Goal: Task Accomplishment & Management: Complete application form

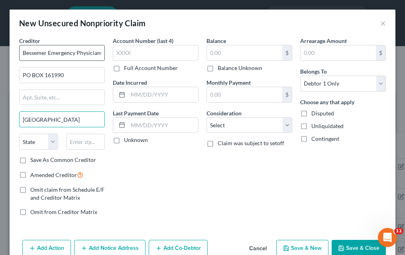
type input "Atlanta"
select select "10"
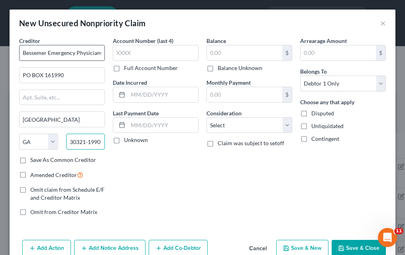
type input "30321-1990"
click at [30, 161] on label "Save As Common Creditor" at bounding box center [63, 160] width 66 height 8
click at [33, 161] on input "Save As Common Creditor" at bounding box center [35, 158] width 5 height 5
checkbox input "true"
click at [30, 177] on label "Amended Creditor" at bounding box center [56, 174] width 53 height 9
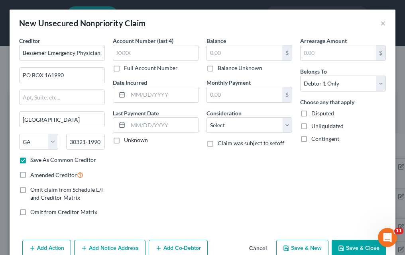
click at [33, 176] on input "Amended Creditor" at bounding box center [35, 172] width 5 height 5
checkbox input "true"
click at [124, 70] on label "Full Account Number" at bounding box center [151, 68] width 54 height 8
click at [127, 69] on input "Full Account Number" at bounding box center [129, 66] width 5 height 5
click at [141, 47] on input "text" at bounding box center [156, 53] width 86 height 16
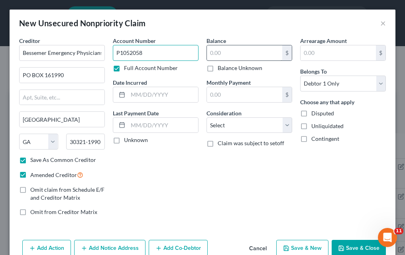
type input "P1052058"
click at [256, 54] on input "text" at bounding box center [244, 52] width 75 height 15
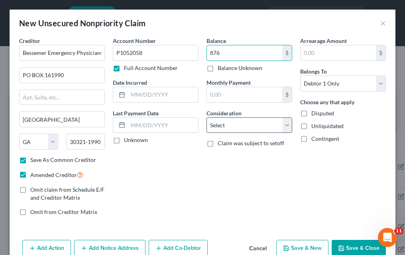
type input "876"
select select "9"
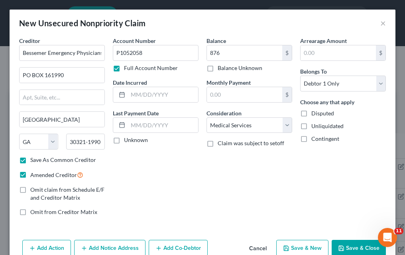
click at [124, 140] on label "Unknown" at bounding box center [136, 140] width 24 height 8
click at [127, 140] on input "Unknown" at bounding box center [129, 138] width 5 height 5
checkbox input "true"
click at [309, 247] on button "Save & New" at bounding box center [302, 248] width 52 height 17
checkbox input "false"
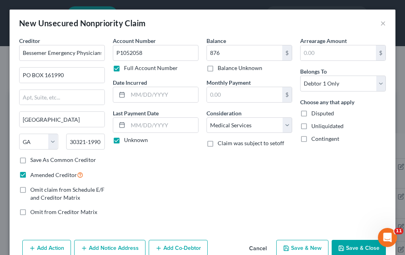
select select "0"
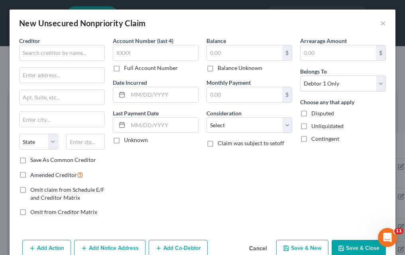
type input "876.00"
type input "0.00"
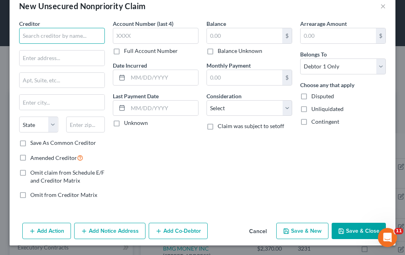
click at [55, 33] on input "text" at bounding box center [62, 36] width 86 height 16
type input "PNC Bank"
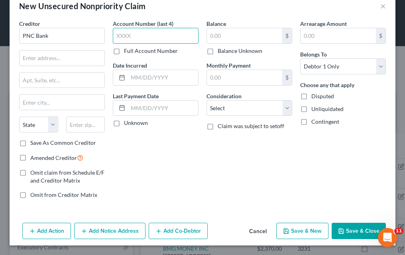
click at [125, 37] on input "text" at bounding box center [156, 36] width 86 height 16
type input "3744"
click at [234, 36] on input "text" at bounding box center [244, 35] width 75 height 15
click at [218, 48] on label "Balance Unknown" at bounding box center [240, 51] width 45 height 8
click at [221, 48] on input "Balance Unknown" at bounding box center [223, 49] width 5 height 5
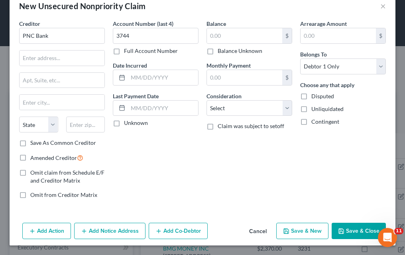
checkbox input "true"
type input "0.00"
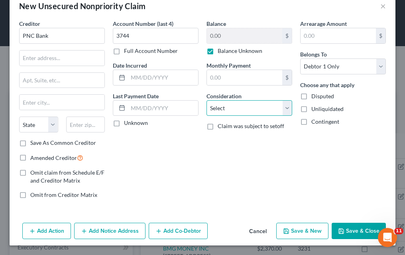
select select "4"
click at [124, 123] on label "Unknown" at bounding box center [136, 123] width 24 height 8
click at [127, 123] on input "Unknown" at bounding box center [129, 121] width 5 height 5
checkbox input "true"
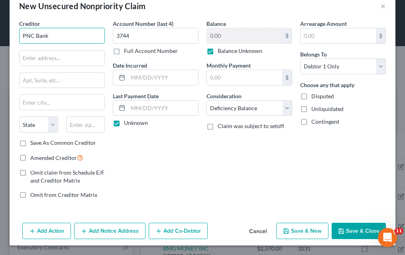
click at [74, 38] on input "PNC Bank" at bounding box center [62, 36] width 86 height 16
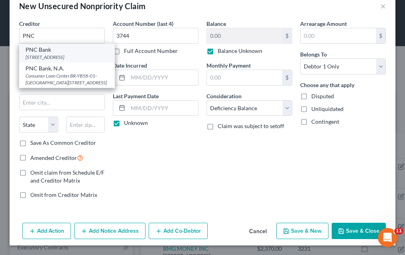
click at [65, 60] on div "PO Box 489909, Charlotte, NC 8269-5329" at bounding box center [66, 57] width 83 height 7
type input "PNC Bank"
type input "PO Box 489909"
type input "Charlotte"
select select "28"
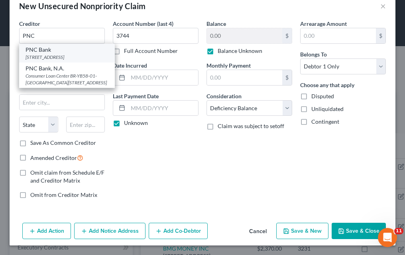
type input "8269-5329"
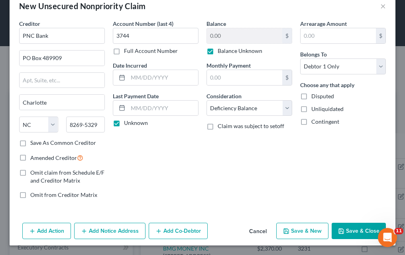
click at [30, 154] on label "Amended Creditor" at bounding box center [56, 157] width 53 height 9
click at [33, 154] on input "Amended Creditor" at bounding box center [35, 155] width 5 height 5
checkbox input "true"
click at [301, 229] on button "Save & New" at bounding box center [302, 231] width 52 height 17
type input "0.00"
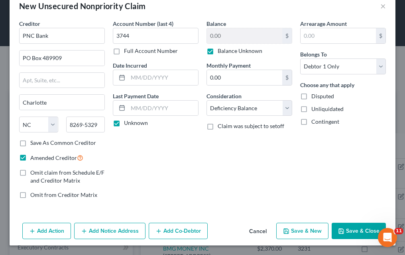
select select "0"
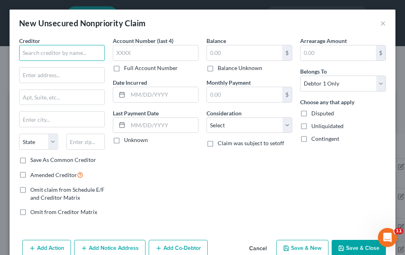
click at [68, 53] on input "text" at bounding box center [62, 53] width 86 height 16
drag, startPoint x: 68, startPoint y: 53, endPoint x: -2, endPoint y: 52, distance: 69.7
type input "Cunningham Pathology"
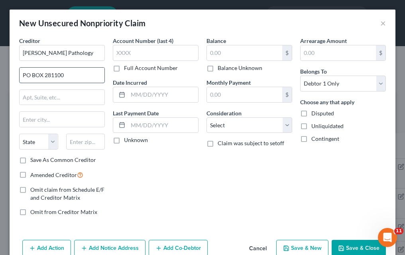
type input "PO BOX 281100"
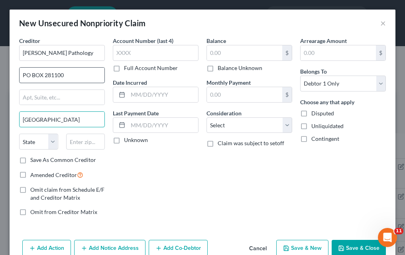
type input "Atlanta"
select select "10"
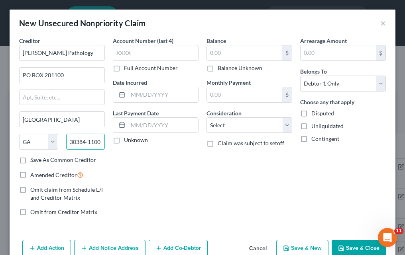
type input "30384-1100"
click at [124, 141] on label "Unknown" at bounding box center [136, 140] width 24 height 8
click at [127, 141] on input "Unknown" at bounding box center [129, 138] width 5 height 5
checkbox input "true"
click at [124, 66] on label "Full Account Number" at bounding box center [151, 68] width 54 height 8
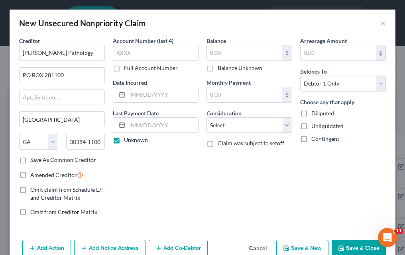
click at [127, 66] on input "Full Account Number" at bounding box center [129, 66] width 5 height 5
click at [129, 55] on input "text" at bounding box center [156, 53] width 86 height 16
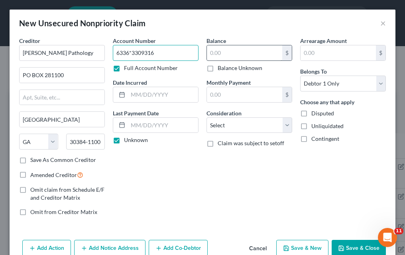
type input "6336*3309316"
click at [219, 56] on input "text" at bounding box center [244, 52] width 75 height 15
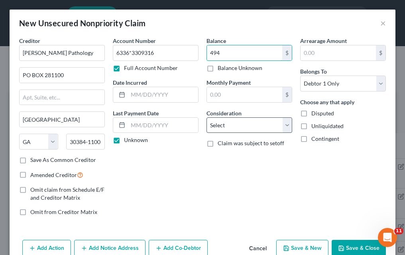
type input "494"
select select "9"
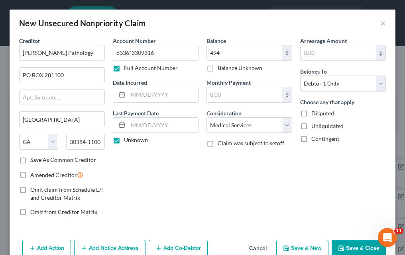
click at [319, 247] on button "Save & New" at bounding box center [302, 248] width 52 height 17
select select "0"
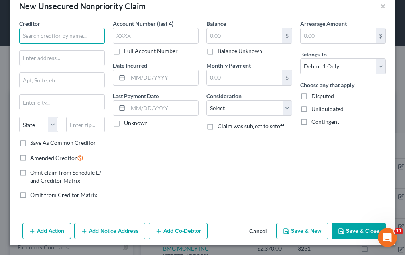
click at [55, 38] on input "text" at bounding box center [62, 36] width 86 height 16
type input "v"
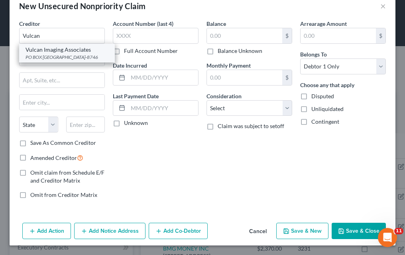
click at [63, 56] on div "PO BOX 678746, Dallas, TX 75267-8746" at bounding box center [66, 57] width 83 height 7
type input "Vulcan Imaging Associates"
type input "PO BOX 678746"
type input "Dallas"
select select "45"
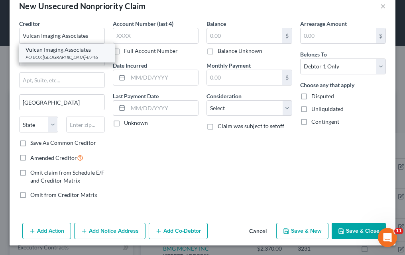
type input "75267-8746"
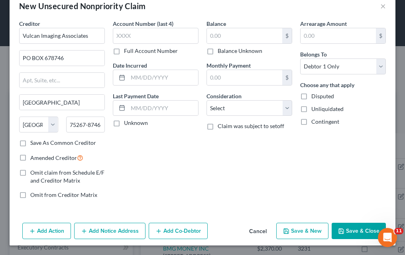
click at [30, 155] on label "Amended Creditor" at bounding box center [56, 157] width 53 height 9
click at [33, 155] on input "Amended Creditor" at bounding box center [35, 155] width 5 height 5
checkbox input "true"
click at [124, 49] on label "Full Account Number" at bounding box center [151, 51] width 54 height 8
click at [127, 49] on input "Full Account Number" at bounding box center [129, 49] width 5 height 5
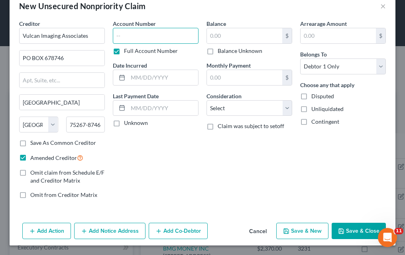
click at [137, 39] on input "text" at bounding box center [156, 36] width 86 height 16
type input "588441"
click at [218, 27] on label "Balance" at bounding box center [216, 24] width 20 height 8
click at [218, 32] on input "text" at bounding box center [244, 35] width 75 height 15
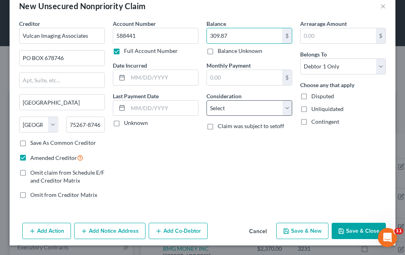
type input "309.87"
select select "9"
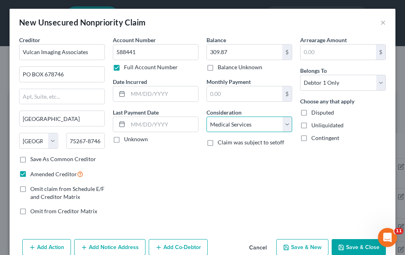
scroll to position [0, 0]
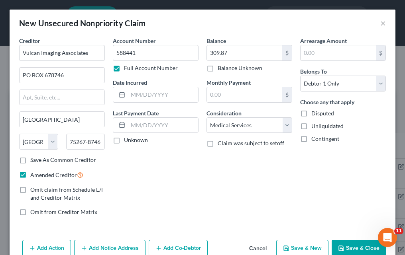
click at [124, 141] on label "Unknown" at bounding box center [136, 140] width 24 height 8
click at [127, 141] on input "Unknown" at bounding box center [129, 138] width 5 height 5
checkbox input "true"
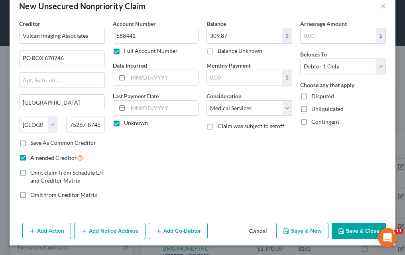
scroll to position [17, 0]
click at [291, 231] on button "Save & New" at bounding box center [302, 231] width 52 height 17
type input "0.00"
select select "0"
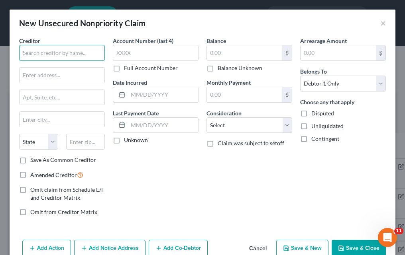
click at [65, 56] on input "text" at bounding box center [62, 53] width 86 height 16
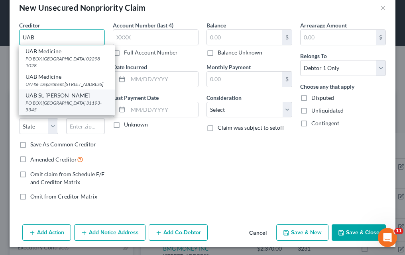
scroll to position [17, 0]
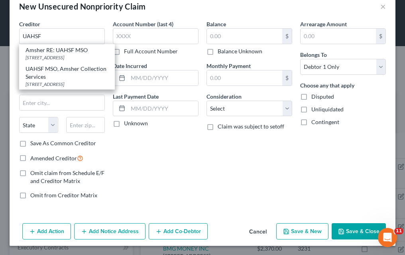
click at [61, 61] on div "4524 Southlake Parkway Ste 15, Birmingham, AL 35244" at bounding box center [66, 57] width 83 height 7
type input "Amsher RE: UAHSF MSO"
type input "4524 Southlake Parkway"
type input "Ste 15"
type input "Birmingham"
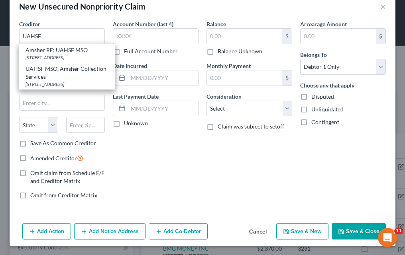
select select "0"
type input "35244"
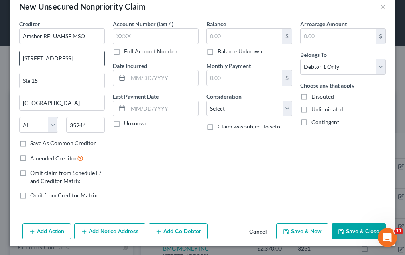
click at [61, 61] on input "4524 Southlake Parkway" at bounding box center [62, 58] width 85 height 15
click at [58, 35] on input "Amsher RE: UAHSF MSO" at bounding box center [62, 36] width 86 height 16
type input "UAHSF"
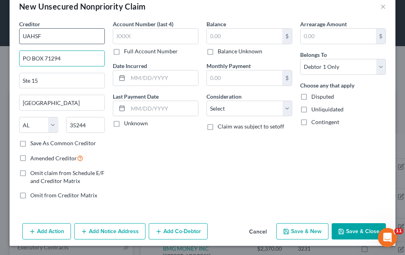
type input "PO BOX 71294"
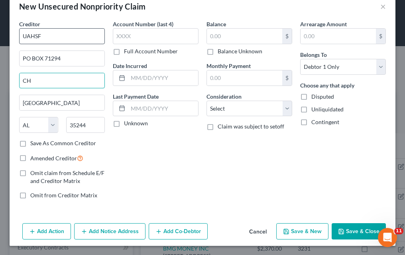
type input "C"
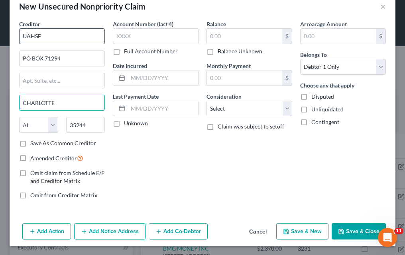
type input "CHARLOTTE"
select select "28"
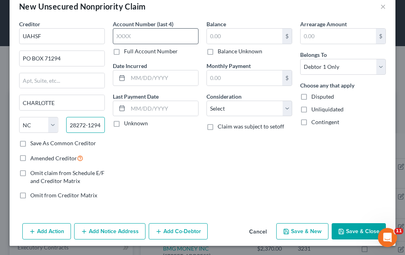
type input "28272-1294"
click at [152, 39] on input "text" at bounding box center [156, 36] width 86 height 16
click at [124, 54] on label "Full Account Number" at bounding box center [151, 51] width 54 height 8
click at [127, 53] on input "Full Account Number" at bounding box center [129, 49] width 5 height 5
click at [123, 35] on input "text" at bounding box center [156, 36] width 86 height 16
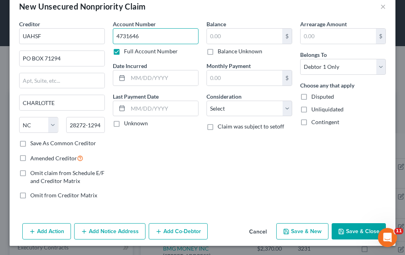
type input "4731646"
click at [124, 122] on label "Unknown" at bounding box center [136, 124] width 24 height 8
click at [127, 122] on input "Unknown" at bounding box center [129, 122] width 5 height 5
checkbox input "true"
click at [225, 33] on input "text" at bounding box center [244, 36] width 75 height 15
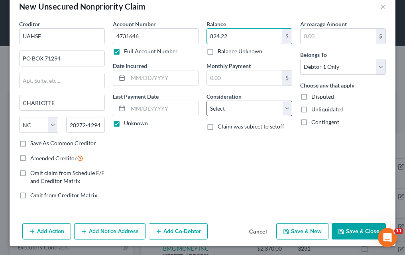
type input "824.22"
click at [224, 107] on select "Select Cable / Satellite Services Collection Agency Credit Card Debt Debt Couns…" at bounding box center [249, 109] width 86 height 16
select select "9"
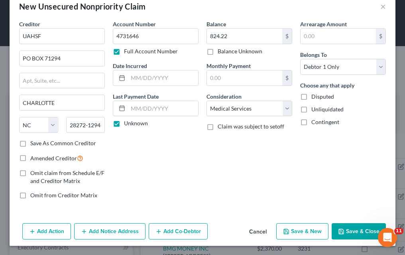
click at [30, 157] on label "Amended Creditor" at bounding box center [56, 158] width 53 height 9
click at [33, 157] on input "Amended Creditor" at bounding box center [35, 156] width 5 height 5
checkbox input "true"
click at [296, 239] on button "Save & New" at bounding box center [302, 231] width 52 height 17
select select "0"
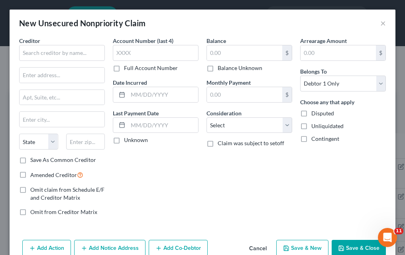
type input "0.00"
click at [75, 52] on input "text" at bounding box center [62, 53] width 86 height 16
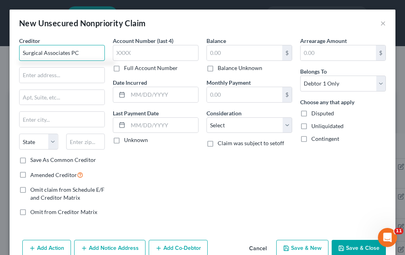
type input "Surgical Associates PC"
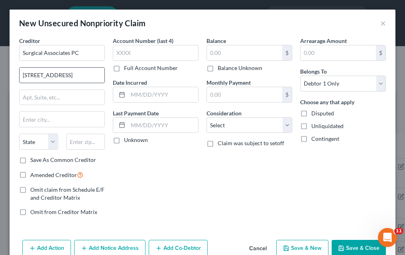
click at [53, 76] on input "806 St. Vicnents Drive" at bounding box center [62, 75] width 85 height 15
click at [91, 80] on input "806 St. Vincents Drive" at bounding box center [62, 75] width 85 height 15
type input "806 St. Vincents Drive"
type input "Suite 500"
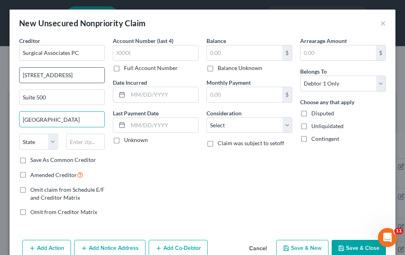
type input "Birmingham"
select select "0"
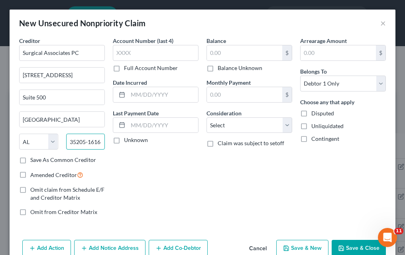
type input "35205-1616"
click at [30, 176] on label "Amended Creditor" at bounding box center [56, 174] width 53 height 9
click at [33, 176] on input "Amended Creditor" at bounding box center [35, 172] width 5 height 5
checkbox input "true"
click at [124, 68] on label "Full Account Number" at bounding box center [151, 68] width 54 height 8
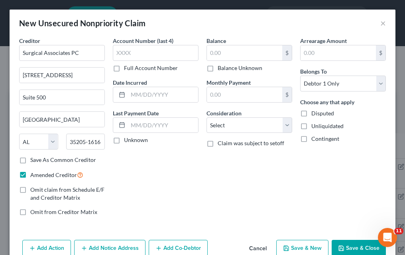
click at [127, 68] on input "Full Account Number" at bounding box center [129, 66] width 5 height 5
click at [127, 55] on input "text" at bounding box center [156, 53] width 86 height 16
type input "43414"
click at [124, 141] on label "Unknown" at bounding box center [136, 140] width 24 height 8
click at [127, 141] on input "Unknown" at bounding box center [129, 138] width 5 height 5
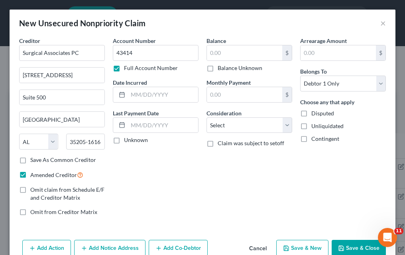
checkbox input "true"
click at [218, 66] on label "Balance Unknown" at bounding box center [240, 68] width 45 height 8
click at [221, 66] on input "Balance Unknown" at bounding box center [223, 66] width 5 height 5
checkbox input "true"
type input "0.00"
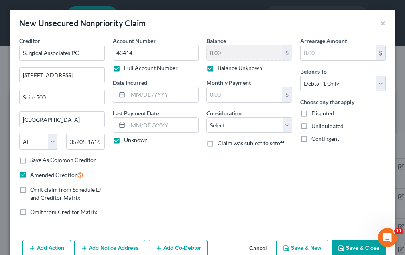
click at [218, 69] on label "Balance Unknown" at bounding box center [240, 68] width 45 height 8
click at [221, 69] on input "Balance Unknown" at bounding box center [223, 66] width 5 height 5
checkbox input "false"
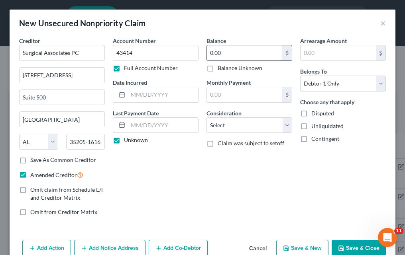
click at [218, 56] on input "0.00" at bounding box center [244, 52] width 75 height 15
type input "432.96"
click at [226, 133] on div "Balance 432.96 $ Balance Unknown Balance Undetermined 432.96 $ Balance Unknown …" at bounding box center [249, 130] width 94 height 186
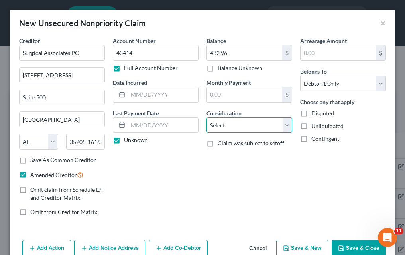
select select "9"
click at [206, 167] on div "Balance 432.96 $ Balance Unknown Balance Undetermined 432.96 $ Balance Unknown …" at bounding box center [249, 130] width 94 height 186
drag, startPoint x: 343, startPoint y: 247, endPoint x: 320, endPoint y: 186, distance: 65.3
click at [320, 186] on div "New Unsecured Nonpriority Claim × Creditor * Surgical Associates PC 806 St. Vin…" at bounding box center [203, 136] width 386 height 253
click at [311, 247] on button "Save & New" at bounding box center [302, 248] width 52 height 17
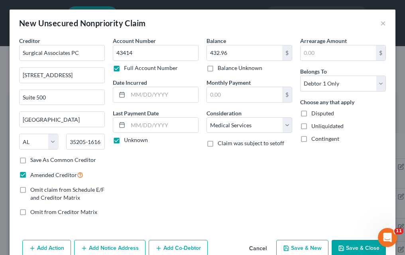
select select "0"
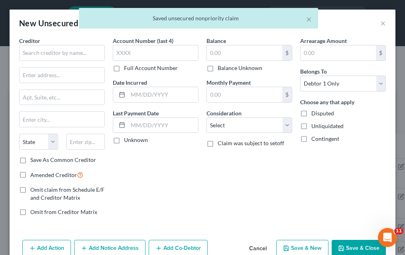
type input "0.00"
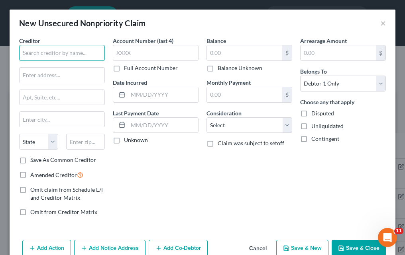
click at [73, 59] on input "text" at bounding box center [62, 53] width 86 height 16
click at [42, 53] on input "Speedy Payday Loan" at bounding box center [62, 53] width 86 height 16
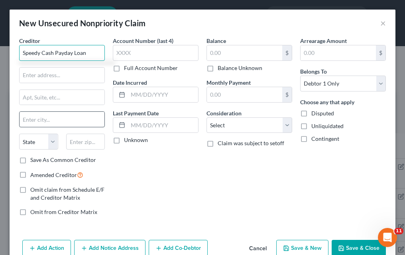
type input "Speedy Cash Payday Loan"
click at [60, 125] on input "text" at bounding box center [62, 119] width 85 height 15
type input "l"
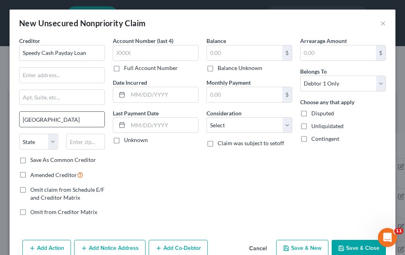
type input "Las Vegas"
select select "31"
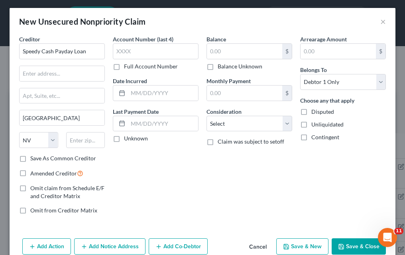
click at [124, 68] on label "Full Account Number" at bounding box center [151, 67] width 54 height 8
click at [127, 68] on input "Full Account Number" at bounding box center [129, 65] width 5 height 5
click at [123, 53] on input "text" at bounding box center [156, 51] width 86 height 16
click at [135, 50] on input "DSG" at bounding box center [156, 51] width 86 height 16
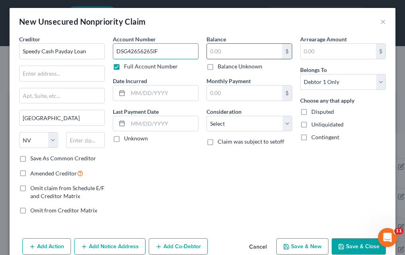
type input "DSG42656265IF"
click at [248, 55] on input "text" at bounding box center [244, 51] width 75 height 15
type input "120.75"
click at [30, 175] on label "Amended Creditor" at bounding box center [56, 173] width 53 height 9
click at [33, 174] on input "Amended Creditor" at bounding box center [35, 171] width 5 height 5
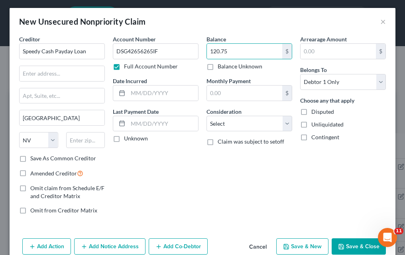
checkbox input "true"
click at [30, 159] on label "Save As Common Creditor" at bounding box center [63, 159] width 66 height 8
click at [33, 159] on input "Save As Common Creditor" at bounding box center [35, 157] width 5 height 5
click at [296, 244] on button "Save & New" at bounding box center [302, 247] width 52 height 17
checkbox input "false"
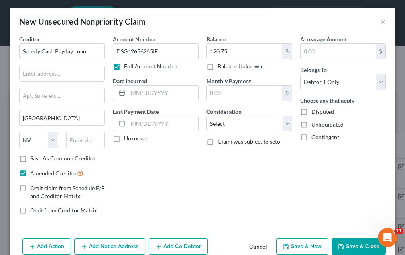
select select "0"
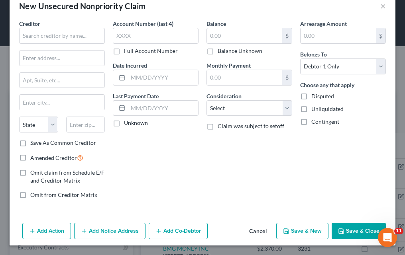
scroll to position [17, 0]
click at [41, 36] on input "text" at bounding box center [62, 36] width 86 height 16
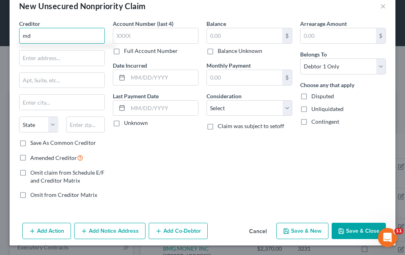
type input "m"
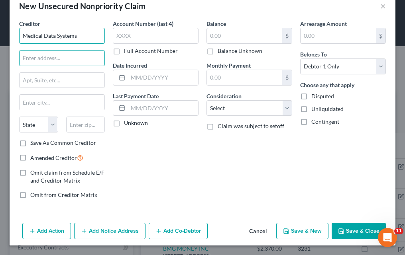
click at [80, 39] on input "Medical Data Systems" at bounding box center [62, 36] width 86 height 16
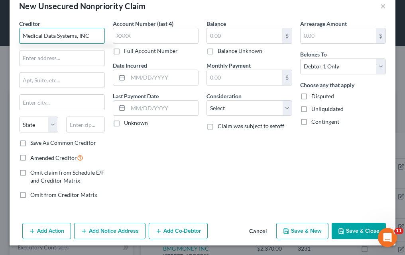
type input "Medical Data Systems, INC"
click at [124, 50] on label "Full Account Number" at bounding box center [151, 51] width 54 height 8
click at [127, 50] on input "Full Account Number" at bounding box center [129, 49] width 5 height 5
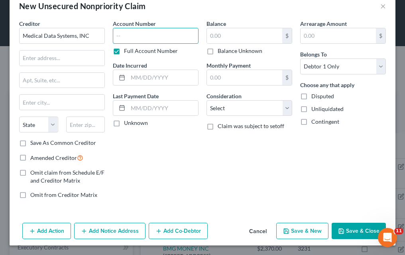
click at [125, 32] on input "text" at bounding box center [156, 36] width 86 height 16
type input "50001888473.1"
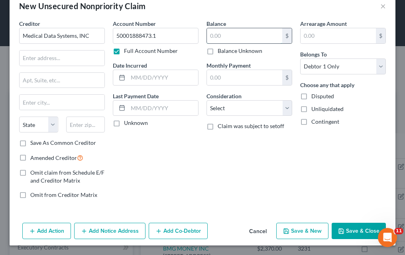
click at [217, 38] on input "text" at bounding box center [244, 35] width 75 height 15
type input "239.00"
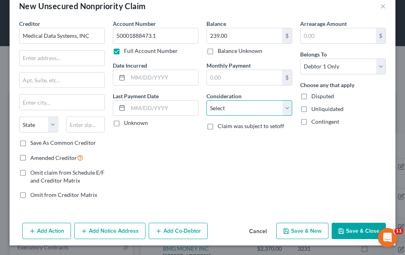
select select "9"
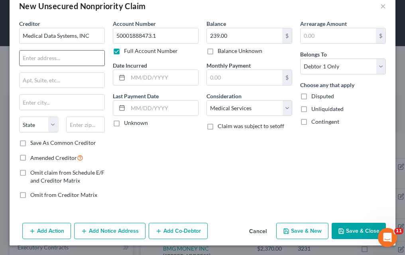
click at [61, 57] on input "text" at bounding box center [62, 58] width 85 height 15
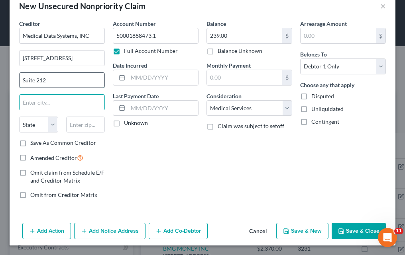
click at [38, 80] on input "Suite 212" at bounding box center [62, 80] width 85 height 15
click at [34, 104] on input "vERO beACH" at bounding box center [62, 102] width 85 height 15
click at [34, 104] on input "Vero Beach" at bounding box center [62, 102] width 85 height 15
click at [159, 160] on div "Account Number 50001888473.1 Full Account Number Date Incurred Last Payment Dat…" at bounding box center [156, 113] width 94 height 186
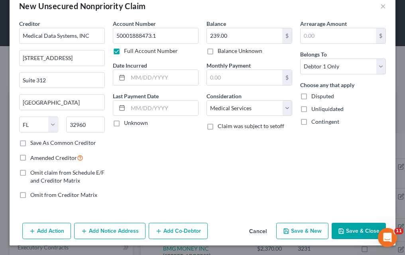
click at [30, 156] on label "Amended Creditor" at bounding box center [56, 157] width 53 height 9
click at [33, 156] on input "Amended Creditor" at bounding box center [35, 155] width 5 height 5
click at [30, 143] on label "Save As Common Creditor" at bounding box center [63, 143] width 66 height 8
click at [33, 143] on input "Save As Common Creditor" at bounding box center [35, 141] width 5 height 5
click at [59, 60] on input "2001 9th Avenue" at bounding box center [62, 58] width 85 height 15
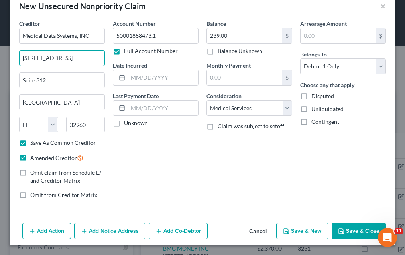
click at [59, 60] on input "2001 9th Avenue" at bounding box center [62, 58] width 85 height 15
click at [54, 60] on input "2001 9th Avenue" at bounding box center [62, 58] width 85 height 15
click at [56, 58] on input "2001 9th Avenue" at bounding box center [62, 58] width 85 height 15
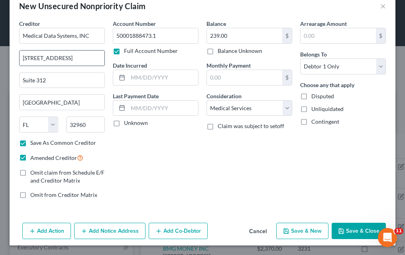
click at [56, 58] on input "2001 9th Avenue" at bounding box center [62, 58] width 85 height 15
click at [137, 38] on input "50001888473.1" at bounding box center [156, 36] width 86 height 16
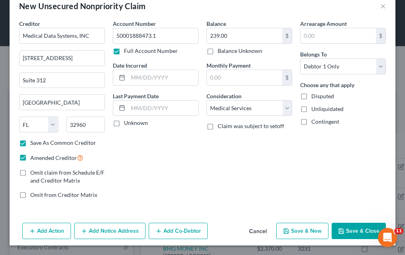
click at [347, 232] on button "Save & Close" at bounding box center [358, 231] width 54 height 17
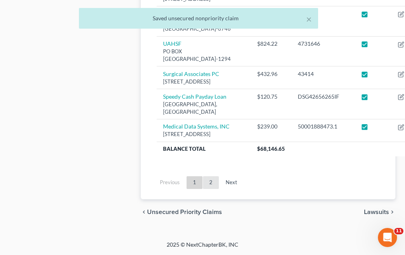
click at [213, 182] on link "2" at bounding box center [211, 182] width 16 height 13
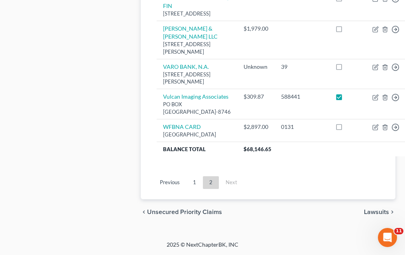
scroll to position [970, 0]
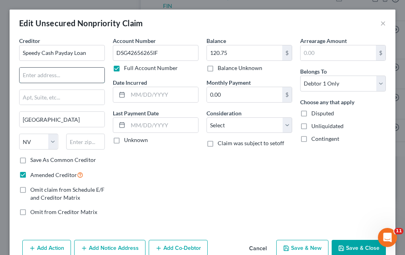
click at [87, 74] on input "text" at bounding box center [62, 75] width 85 height 15
paste input "2312 E Trinity Mills Rd,"
click at [67, 97] on input "text" at bounding box center [62, 97] width 85 height 15
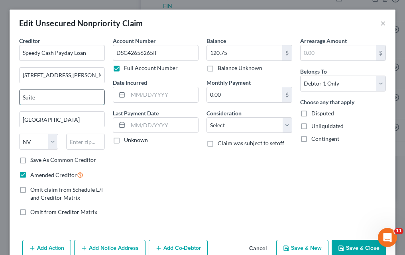
click at [68, 97] on input "Suite" at bounding box center [62, 97] width 85 height 15
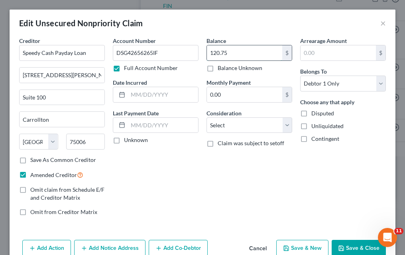
click at [214, 54] on input "120.75" at bounding box center [244, 52] width 75 height 15
click at [219, 53] on input "120.75" at bounding box center [244, 52] width 75 height 15
click at [349, 249] on button "Save & Close" at bounding box center [358, 248] width 54 height 17
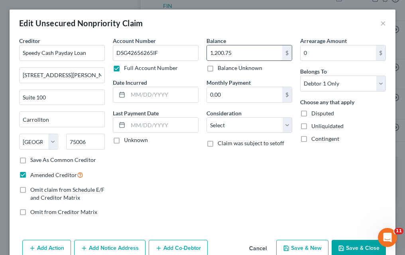
click at [221, 52] on input "1,200.75" at bounding box center [244, 52] width 75 height 15
click at [216, 51] on input "120.75" at bounding box center [244, 52] width 75 height 15
click at [308, 247] on button "Save & New" at bounding box center [302, 248] width 52 height 17
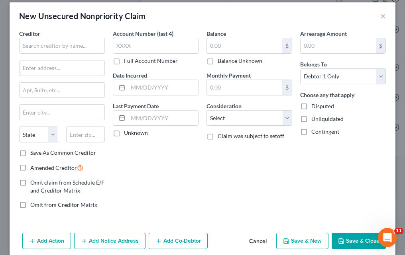
scroll to position [9, 0]
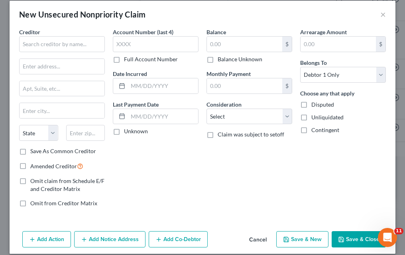
click at [355, 243] on button "Save & Close" at bounding box center [358, 239] width 54 height 17
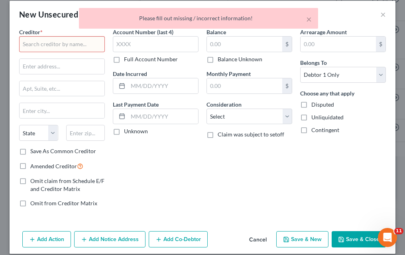
click at [384, 14] on div "× Please fill out missing / incorrect information!" at bounding box center [198, 20] width 405 height 25
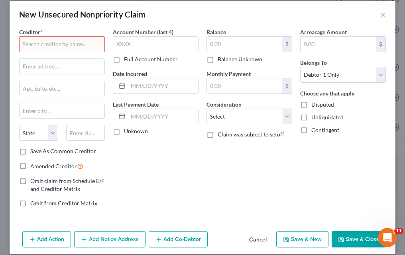
click at [261, 240] on button "Cancel" at bounding box center [258, 240] width 30 height 16
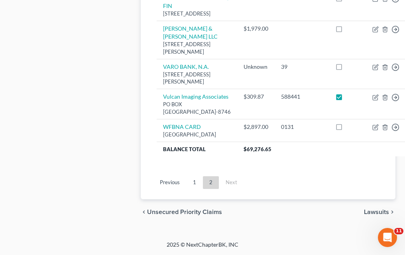
scroll to position [1382, 0]
click at [196, 184] on link "1" at bounding box center [194, 182] width 16 height 13
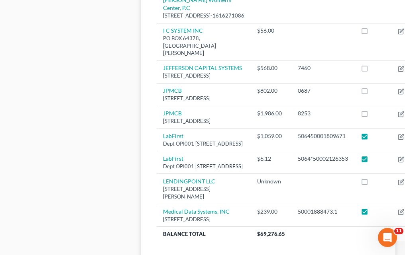
scroll to position [685, 0]
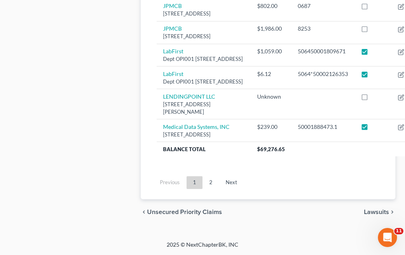
scroll to position [1209, 0]
click at [210, 183] on link "2" at bounding box center [211, 182] width 16 height 13
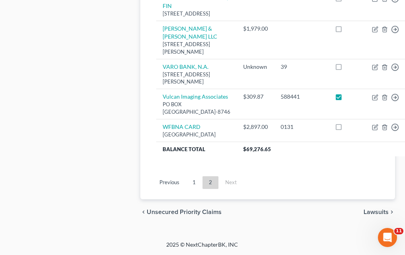
scroll to position [854, 0]
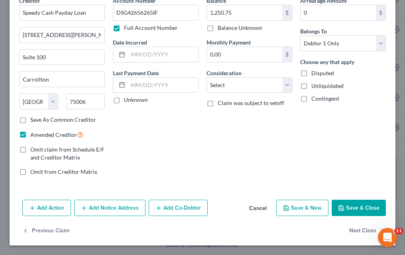
scroll to position [40, 0]
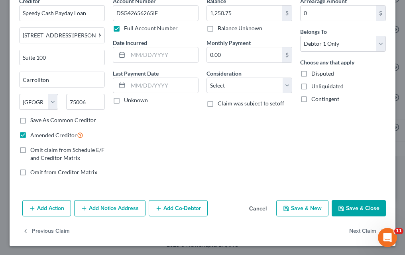
click at [106, 208] on button "Add Notice Address" at bounding box center [109, 208] width 71 height 17
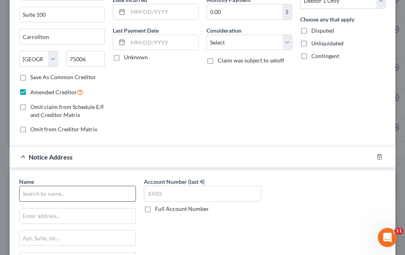
scroll to position [83, 0]
click at [52, 193] on input "text" at bounding box center [77, 194] width 117 height 16
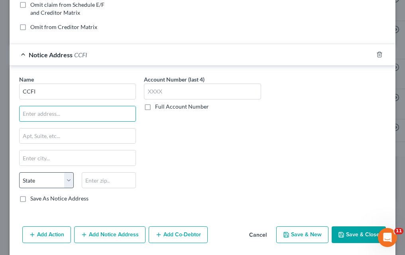
scroll to position [192, 0]
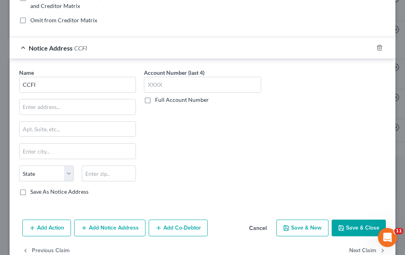
click at [30, 192] on label "Save As Notice Address" at bounding box center [59, 192] width 58 height 8
click at [33, 192] on input "Save As Notice Address" at bounding box center [35, 190] width 5 height 5
click at [45, 109] on input "text" at bounding box center [78, 107] width 116 height 15
paste input "6785 Bobcat Way Suite 200"
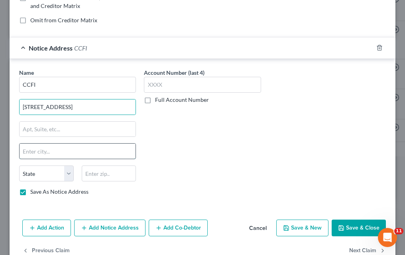
click at [39, 150] on input "text" at bounding box center [78, 151] width 116 height 15
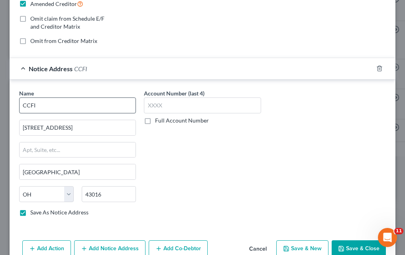
scroll to position [188, 0]
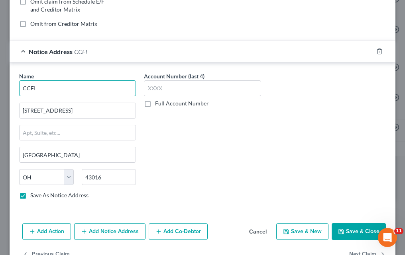
click at [55, 93] on input "CCFI" at bounding box center [77, 88] width 117 height 16
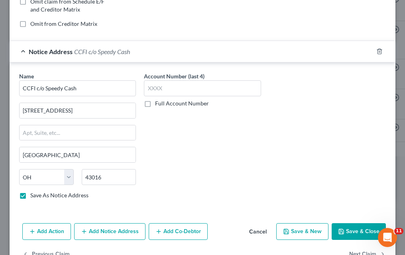
click at [353, 229] on button "Save & Close" at bounding box center [358, 231] width 54 height 17
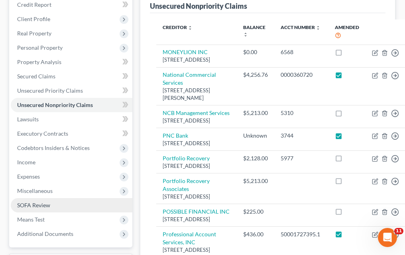
scroll to position [114, 0]
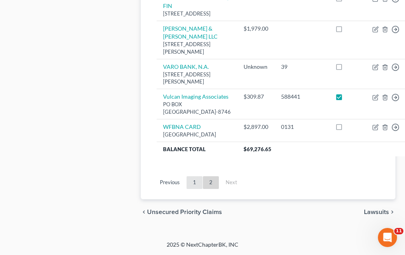
click at [191, 184] on link "1" at bounding box center [194, 182] width 16 height 13
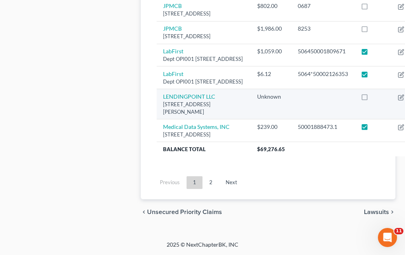
scroll to position [1117, 0]
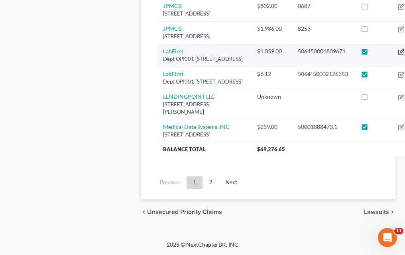
click at [398, 55] on icon "button" at bounding box center [401, 52] width 6 height 6
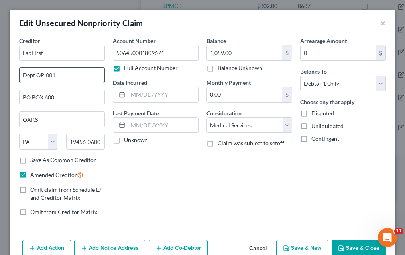
click at [41, 76] on input "Dept OPI001" at bounding box center [62, 75] width 85 height 15
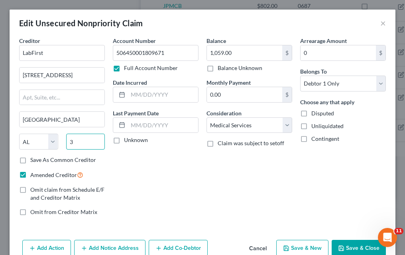
click at [92, 140] on input "3" at bounding box center [85, 142] width 39 height 16
click at [30, 163] on label "Save As Common Creditor" at bounding box center [63, 160] width 66 height 8
click at [33, 161] on input "Save As Common Creditor" at bounding box center [35, 158] width 5 height 5
click at [357, 246] on button "Save & Close" at bounding box center [358, 248] width 54 height 17
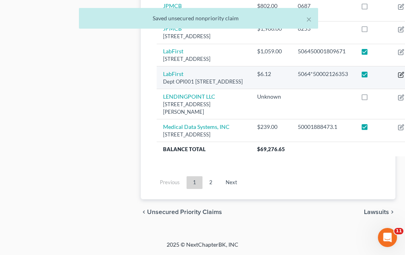
click at [398, 78] on icon "button" at bounding box center [401, 75] width 6 height 6
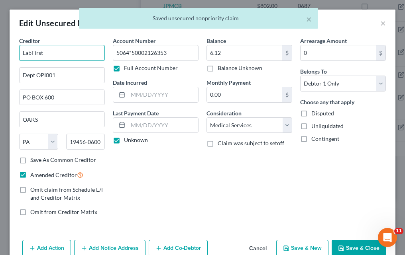
click at [72, 53] on input "LabFirst" at bounding box center [62, 53] width 86 height 16
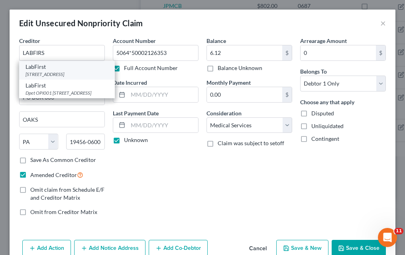
click at [64, 74] on div "3690 Grandview Pkwy, Birmingham, AL 35243" at bounding box center [66, 74] width 83 height 7
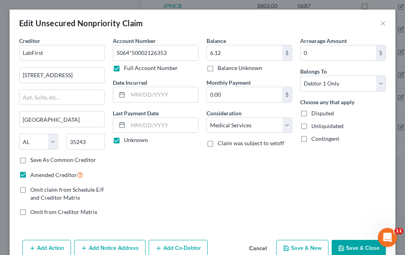
click at [360, 247] on button "Save & Close" at bounding box center [358, 248] width 54 height 17
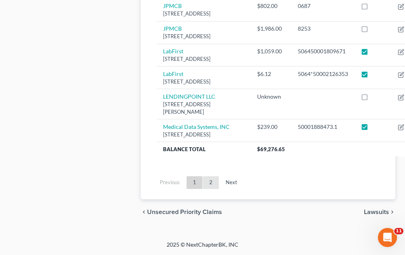
click at [209, 184] on link "2" at bounding box center [211, 182] width 16 height 13
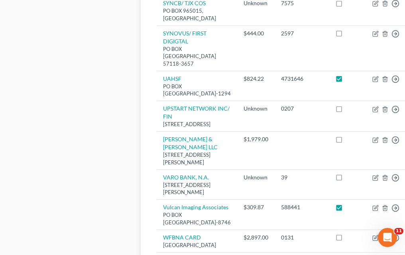
scroll to position [957, 0]
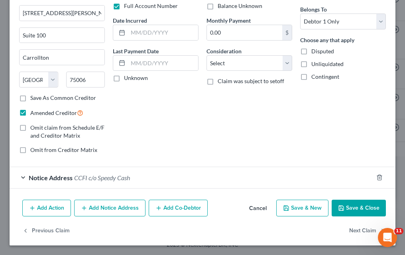
scroll to position [62, 0]
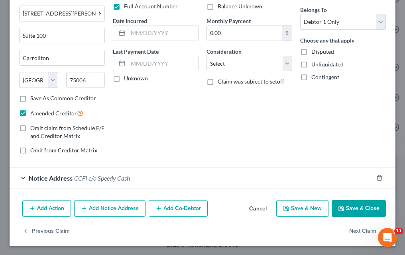
click at [42, 180] on span "Notice Address" at bounding box center [51, 178] width 44 height 8
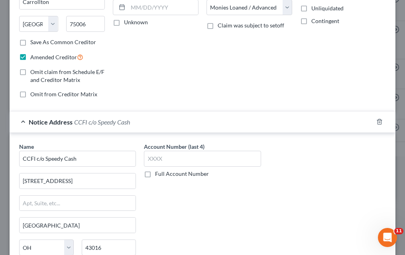
scroll to position [203, 0]
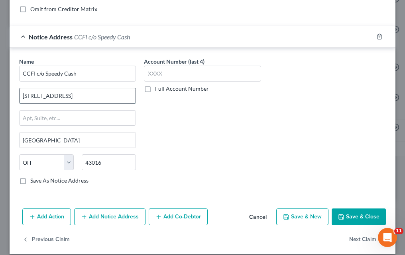
click at [61, 100] on input "6785 Bobcat Way Suite 200" at bounding box center [78, 95] width 116 height 15
click at [57, 100] on input "6785 Bobcat Way Suite 200" at bounding box center [78, 95] width 116 height 15
click at [56, 100] on input "6785 Bobcat Way Suite 200" at bounding box center [78, 95] width 116 height 15
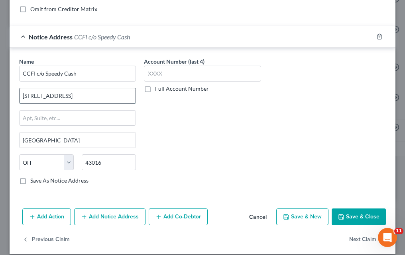
click at [56, 100] on input "6785 Bobcat Way Suite 200" at bounding box center [78, 95] width 116 height 15
click at [97, 99] on input "text" at bounding box center [78, 95] width 116 height 15
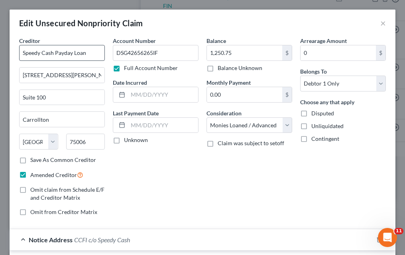
scroll to position [0, 0]
drag, startPoint x: 92, startPoint y: 51, endPoint x: 28, endPoint y: 40, distance: 64.3
click at [27, 39] on div "Creditor * Speedy Cash Payday Loan" at bounding box center [62, 49] width 86 height 24
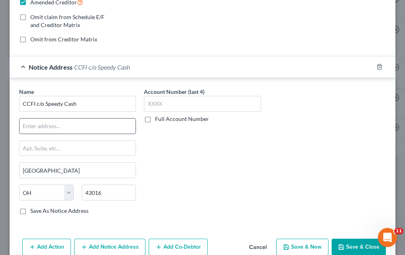
click at [68, 127] on input "text" at bounding box center [78, 126] width 116 height 15
click at [106, 124] on input "Attn: Past Due Accounts" at bounding box center [78, 126] width 116 height 15
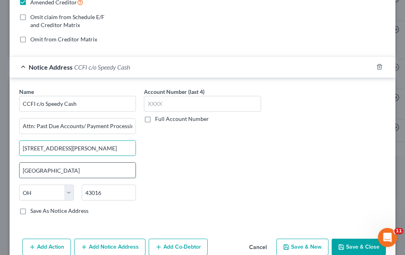
click at [61, 174] on input "Dublin" at bounding box center [78, 170] width 116 height 15
click at [46, 172] on input "a!!" at bounding box center [78, 170] width 116 height 15
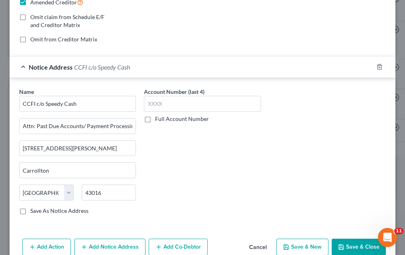
click at [30, 210] on label "Save As Notice Address" at bounding box center [59, 211] width 58 height 8
click at [33, 210] on input "Save As Notice Address" at bounding box center [35, 209] width 5 height 5
click at [106, 190] on input "43016" at bounding box center [109, 193] width 55 height 16
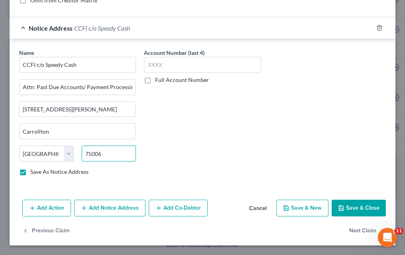
scroll to position [212, 0]
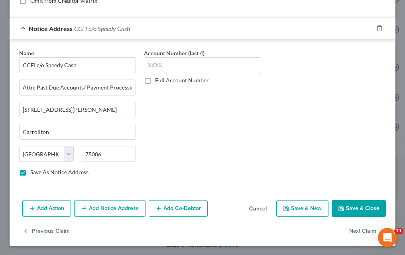
click at [344, 208] on icon "button" at bounding box center [341, 209] width 6 height 6
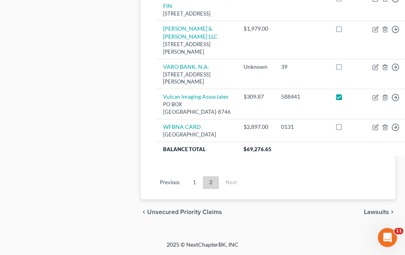
scroll to position [1398, 0]
click at [195, 183] on link "1" at bounding box center [194, 182] width 16 height 13
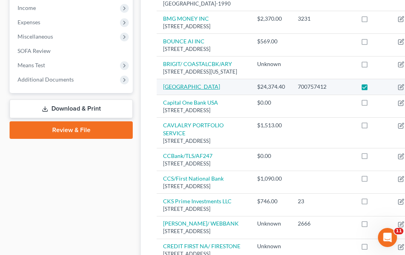
scroll to position [269, 0]
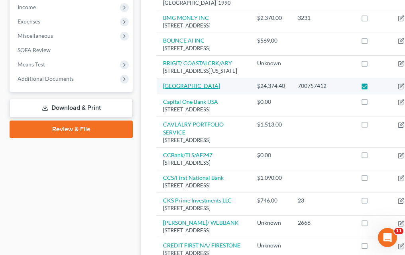
click at [186, 89] on link "Brookwood Baptist Medical Center" at bounding box center [191, 85] width 57 height 7
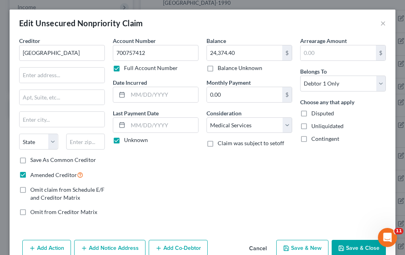
click at [210, 200] on div "Balance 24,374.40 $ Balance Unknown Balance Undetermined 24,374.40 $ Balance Un…" at bounding box center [249, 130] width 94 height 186
click at [30, 160] on label "Save As Common Creditor" at bounding box center [63, 160] width 66 height 8
click at [33, 160] on input "Save As Common Creditor" at bounding box center [35, 158] width 5 height 5
click at [76, 76] on input "text" at bounding box center [62, 75] width 85 height 15
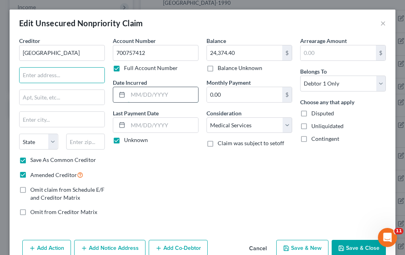
click at [165, 96] on input "text" at bounding box center [163, 94] width 70 height 15
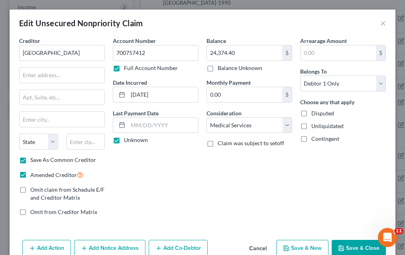
click at [218, 70] on label "Balance Unknown" at bounding box center [240, 68] width 45 height 8
click at [221, 69] on input "Balance Unknown" at bounding box center [223, 66] width 5 height 5
click at [88, 79] on input "text" at bounding box center [62, 75] width 85 height 15
click at [81, 76] on input "text" at bounding box center [62, 75] width 85 height 15
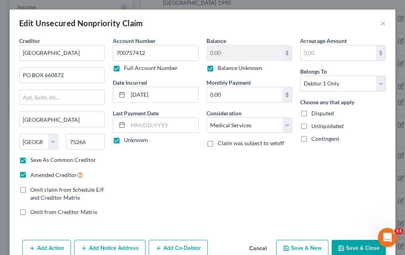
click at [357, 248] on button "Save & Close" at bounding box center [358, 248] width 54 height 17
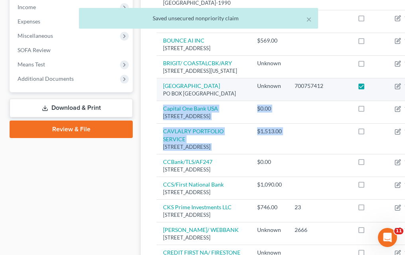
drag, startPoint x: 357, startPoint y: 248, endPoint x: 355, endPoint y: 182, distance: 65.7
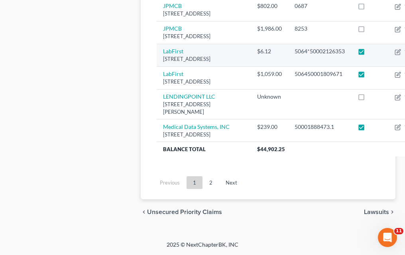
scroll to position [1224, 0]
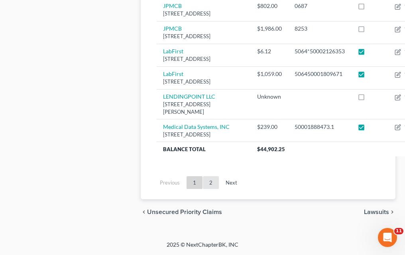
click at [208, 183] on link "2" at bounding box center [211, 182] width 16 height 13
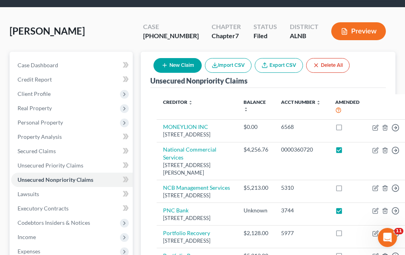
scroll to position [24, 0]
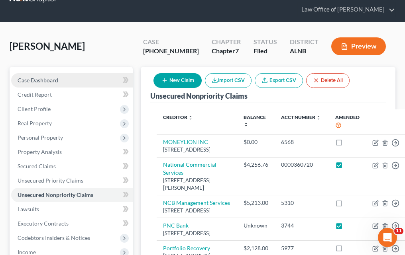
click at [44, 80] on span "Case Dashboard" at bounding box center [38, 80] width 41 height 7
